Goal: Task Accomplishment & Management: Manage account settings

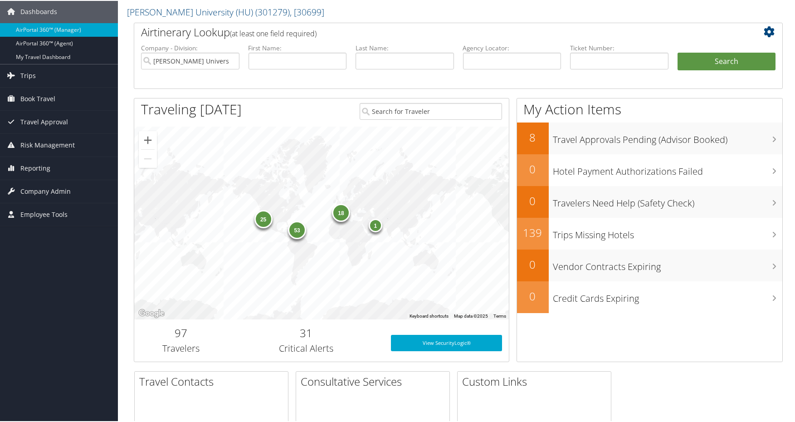
scroll to position [45, 0]
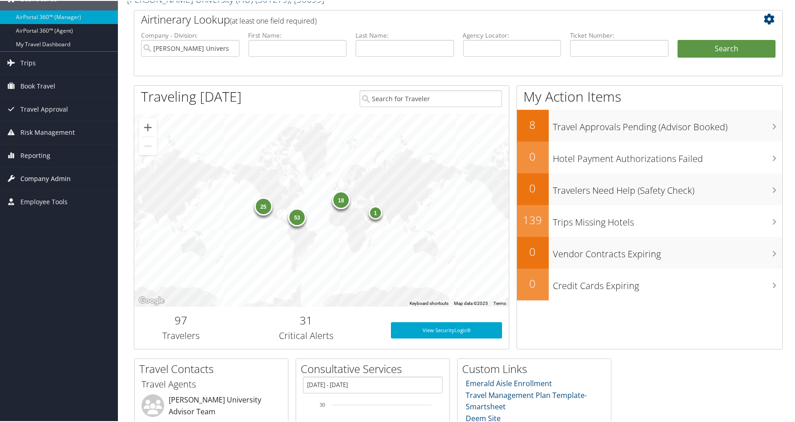
click at [55, 176] on span "Company Admin" at bounding box center [45, 177] width 50 height 23
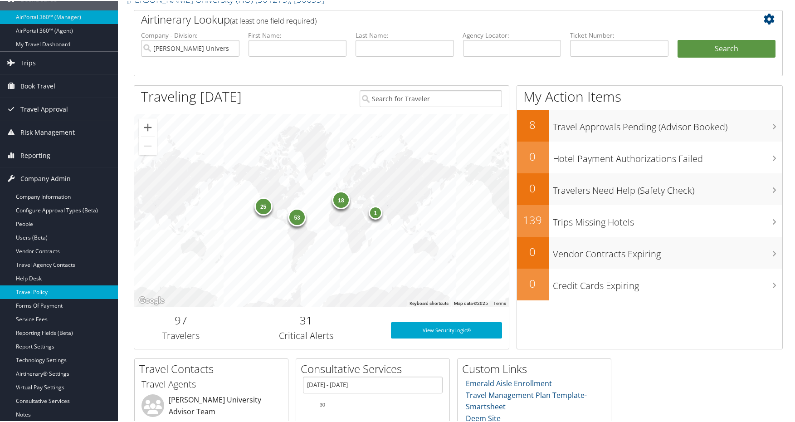
click at [48, 292] on link "Travel Policy" at bounding box center [59, 291] width 118 height 14
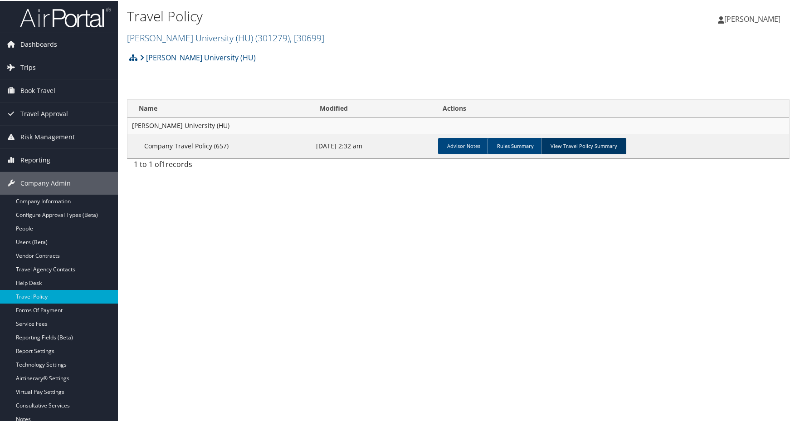
click at [577, 146] on link "View Travel Policy Summary" at bounding box center [583, 145] width 85 height 16
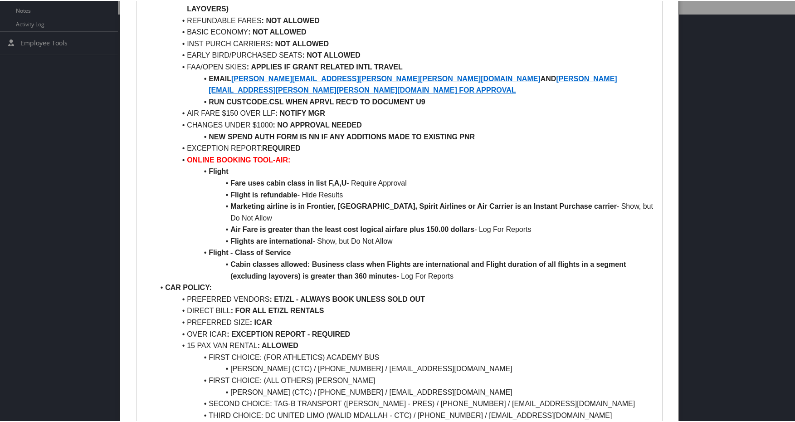
scroll to position [453, 0]
